Goal: Find specific page/section: Find specific page/section

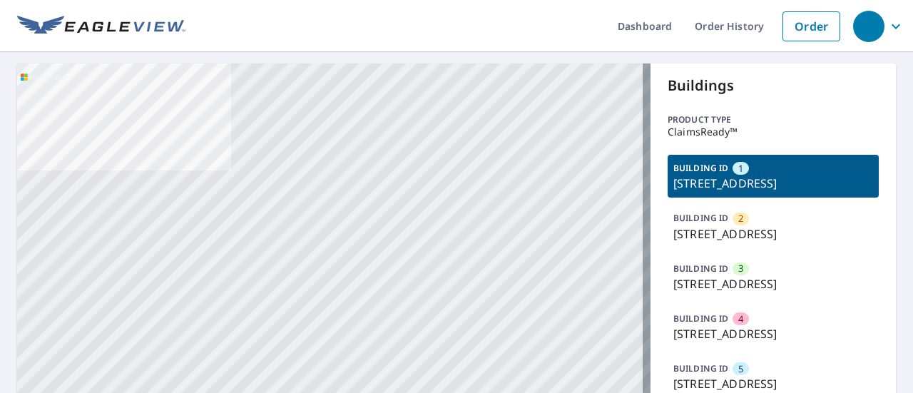
drag, startPoint x: 427, startPoint y: 283, endPoint x: 418, endPoint y: 98, distance: 184.3
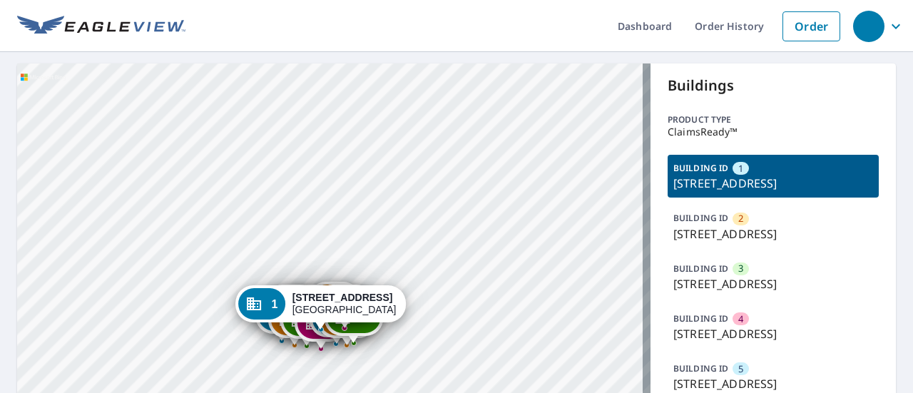
drag, startPoint x: 507, startPoint y: 286, endPoint x: 505, endPoint y: 250, distance: 35.7
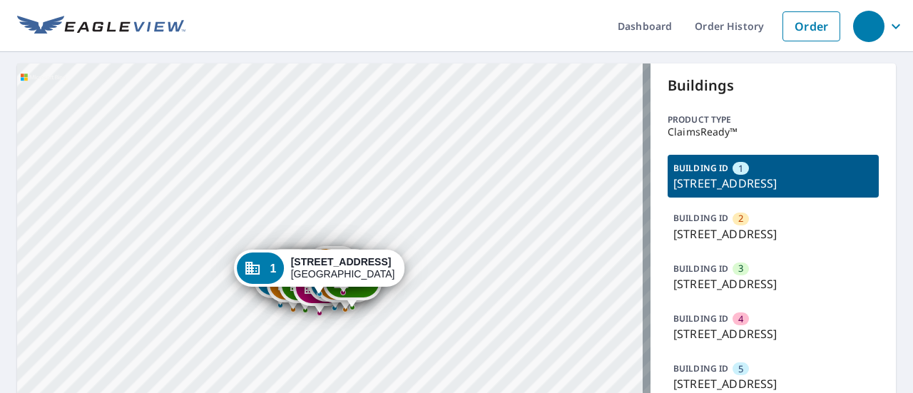
drag, startPoint x: 702, startPoint y: 199, endPoint x: 665, endPoint y: 178, distance: 42.8
click at [674, 178] on p "[STREET_ADDRESS]" at bounding box center [774, 183] width 200 height 17
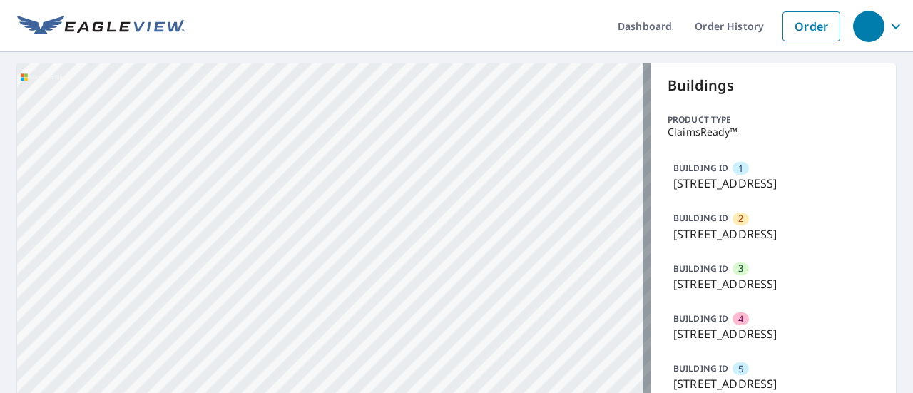
copy p "[STREET_ADDRESS]"
drag, startPoint x: 748, startPoint y: 275, endPoint x: 748, endPoint y: 263, distance: 12.1
click at [748, 243] on p "[STREET_ADDRESS]" at bounding box center [774, 234] width 200 height 17
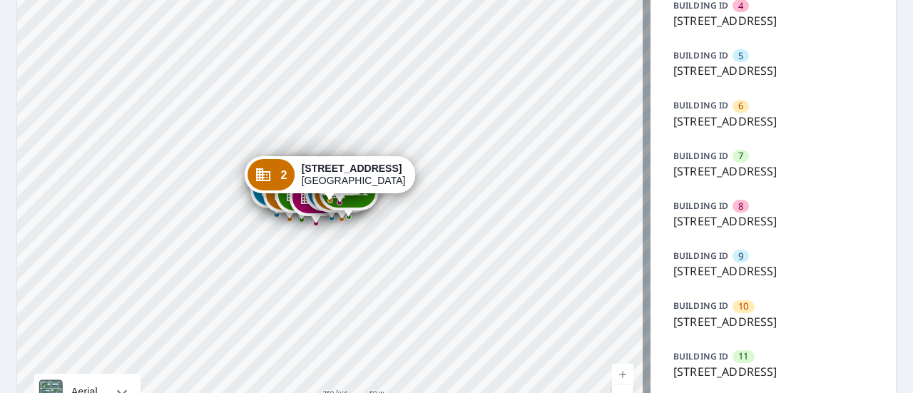
scroll to position [315, 0]
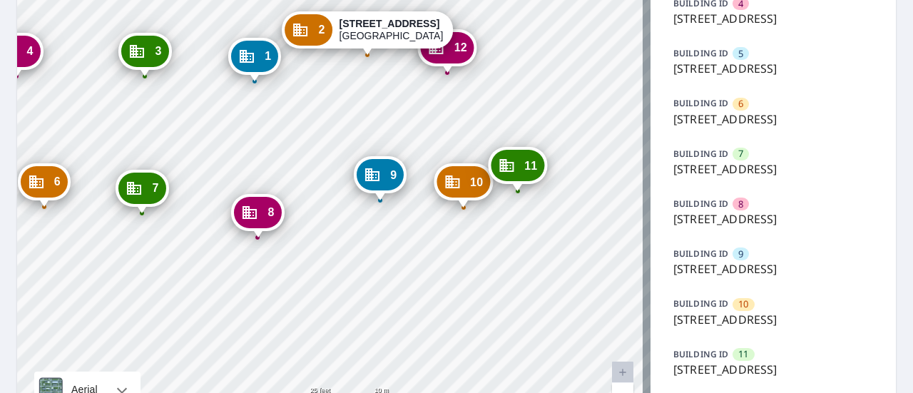
drag, startPoint x: 453, startPoint y: 253, endPoint x: 245, endPoint y: 255, distance: 208.4
click at [245, 255] on div "1 [STREET_ADDRESS] 3 [STREET_ADDRESS] 4 [STREET_ADDRESS] 5 [STREET_ADDRESS] 6 […" at bounding box center [334, 96] width 634 height 697
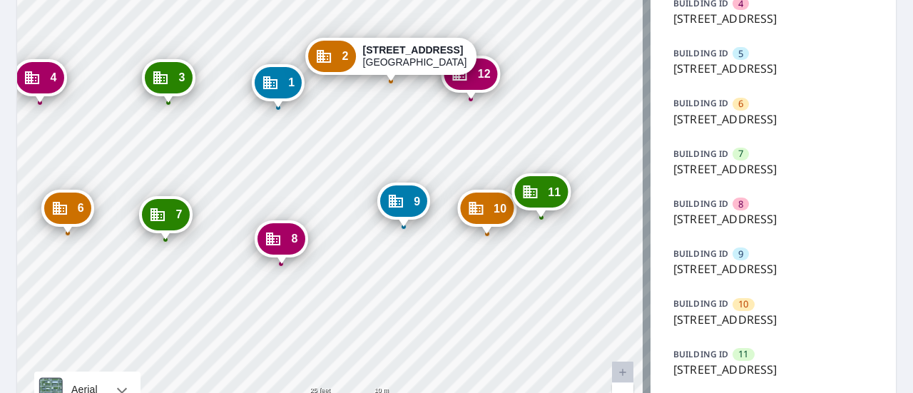
drag, startPoint x: 264, startPoint y: 253, endPoint x: 288, endPoint y: 280, distance: 35.4
click at [288, 280] on div "1 [STREET_ADDRESS] 3 [STREET_ADDRESS] 4 [STREET_ADDRESS] 5 [STREET_ADDRESS] 6 […" at bounding box center [334, 96] width 634 height 697
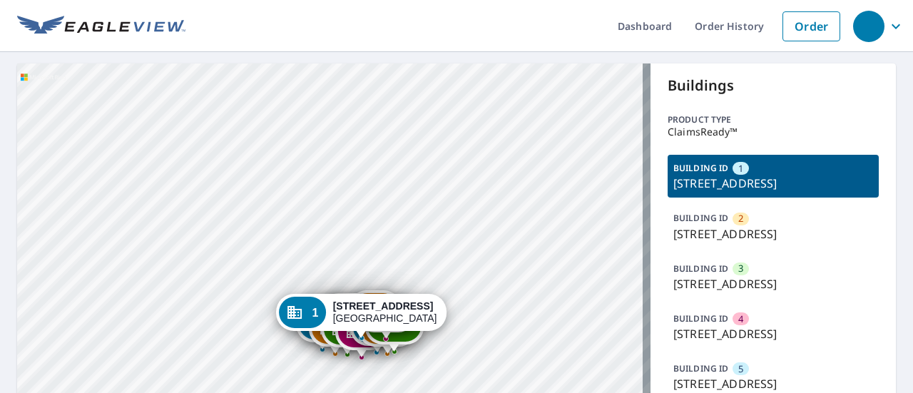
drag, startPoint x: 358, startPoint y: 325, endPoint x: 390, endPoint y: 150, distance: 178.3
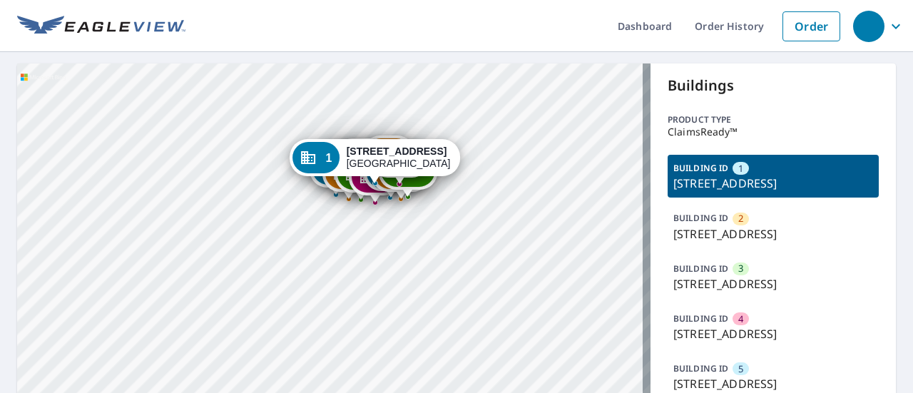
drag, startPoint x: 288, startPoint y: 244, endPoint x: 301, endPoint y: 89, distance: 155.4
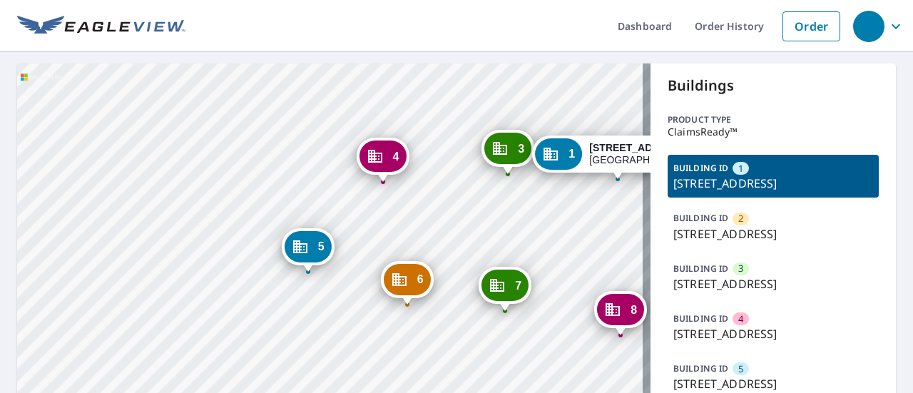
drag, startPoint x: 321, startPoint y: 286, endPoint x: 318, endPoint y: 205, distance: 81.4
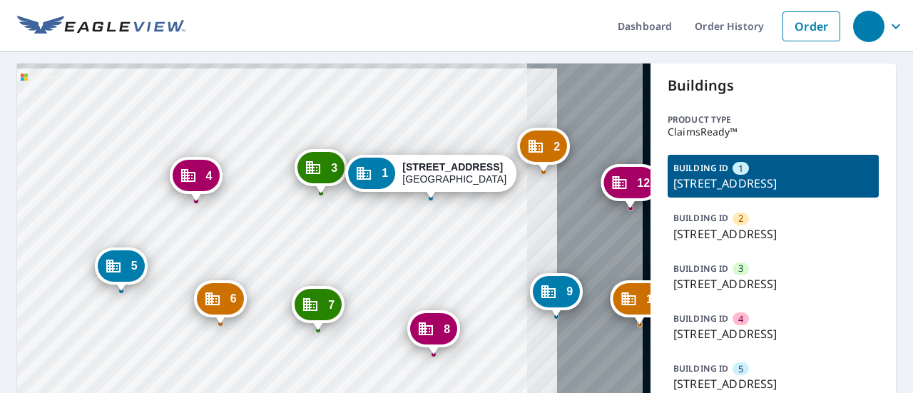
drag, startPoint x: 462, startPoint y: 215, endPoint x: 275, endPoint y: 234, distance: 188.0
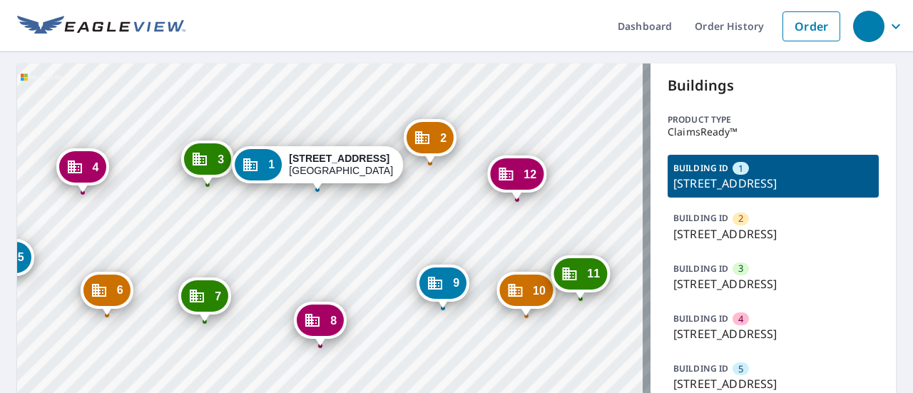
drag, startPoint x: 504, startPoint y: 219, endPoint x: 390, endPoint y: 211, distance: 113.8
drag, startPoint x: 777, startPoint y: 185, endPoint x: 659, endPoint y: 180, distance: 118.6
copy p "[STREET_ADDRESS]"
